Goal: Use online tool/utility

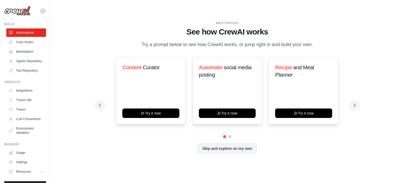
click at [290, 135] on div "Content Curator Try it now Automate social media posting Try it now Recipe and …" at bounding box center [227, 96] width 257 height 78
click at [27, 42] on link "Crew Studio" at bounding box center [27, 42] width 40 height 8
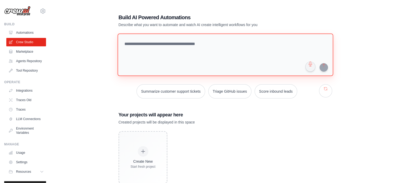
click at [194, 46] on textarea at bounding box center [225, 54] width 216 height 43
type textarea "*********"
